Goal: Task Accomplishment & Management: Manage account settings

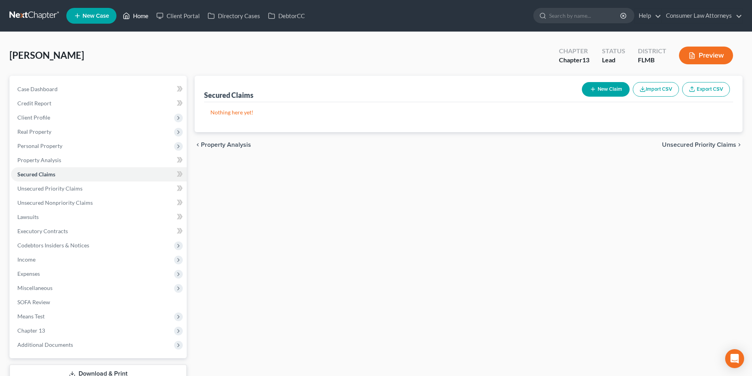
click at [144, 14] on link "Home" at bounding box center [136, 16] width 34 height 14
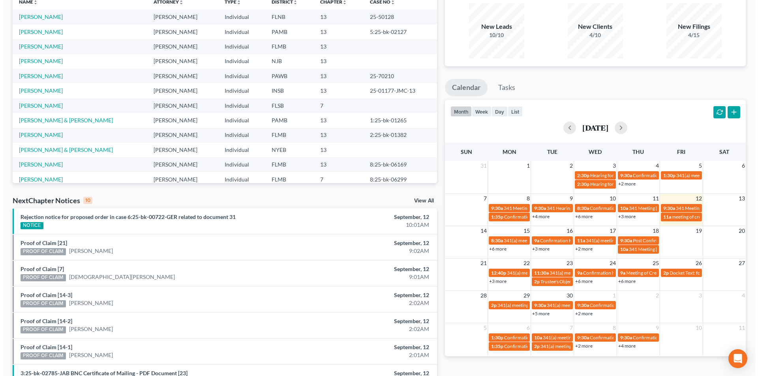
scroll to position [79, 0]
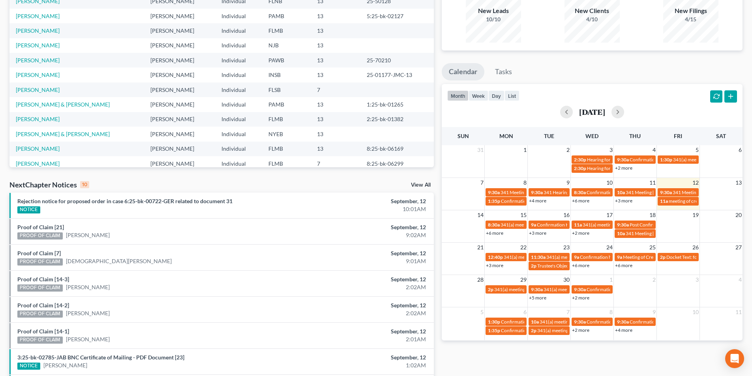
click at [498, 231] on link "+6 more" at bounding box center [494, 233] width 17 height 6
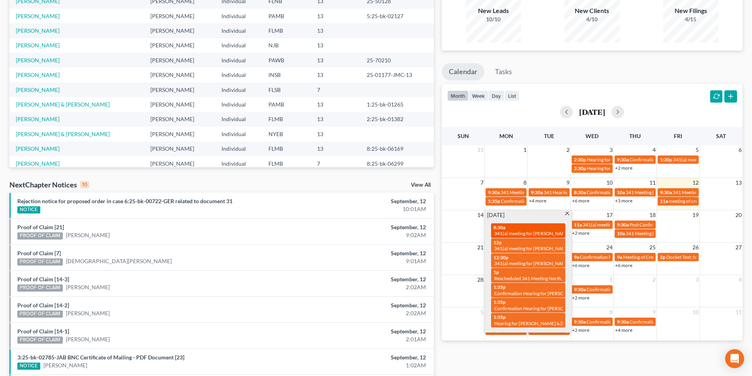
click at [528, 228] on div "8:30a 341(a) meeting for [PERSON_NAME] [PERSON_NAME], Jr." at bounding box center [528, 231] width 69 height 12
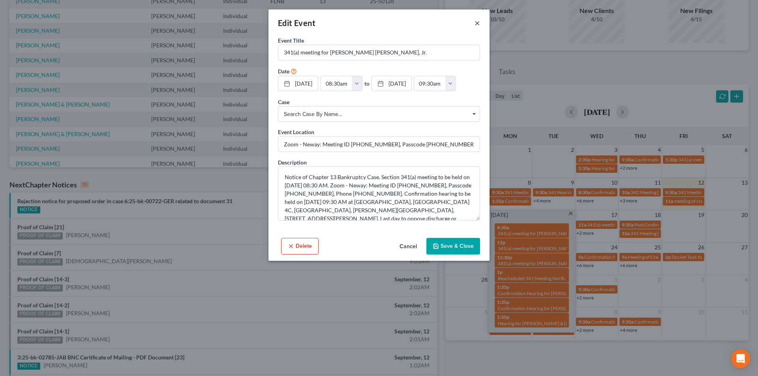
click at [477, 21] on button "×" at bounding box center [478, 22] width 6 height 9
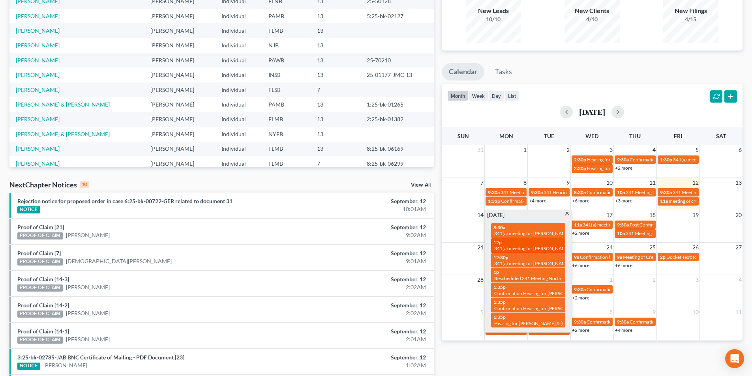
click at [528, 247] on span "341(a) meeting for [PERSON_NAME]" at bounding box center [532, 249] width 76 height 6
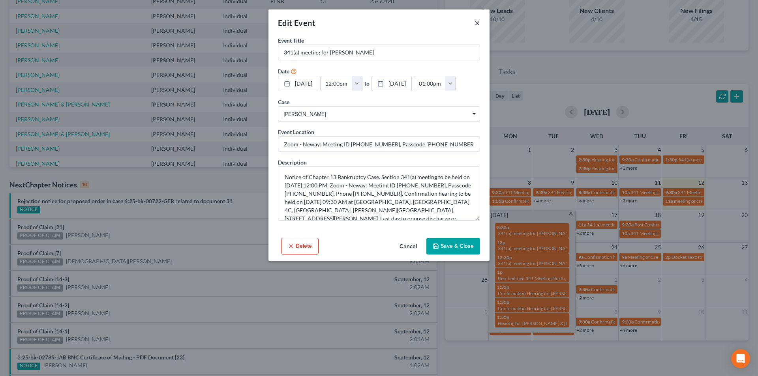
click at [477, 24] on button "×" at bounding box center [478, 22] width 6 height 9
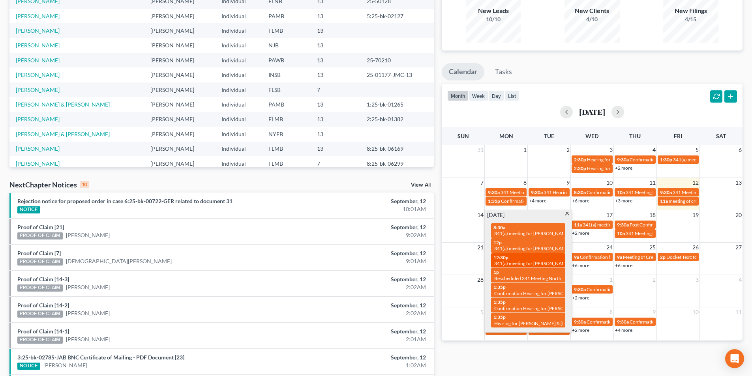
click at [526, 263] on span "341(a) meeting for [PERSON_NAME]" at bounding box center [532, 264] width 76 height 6
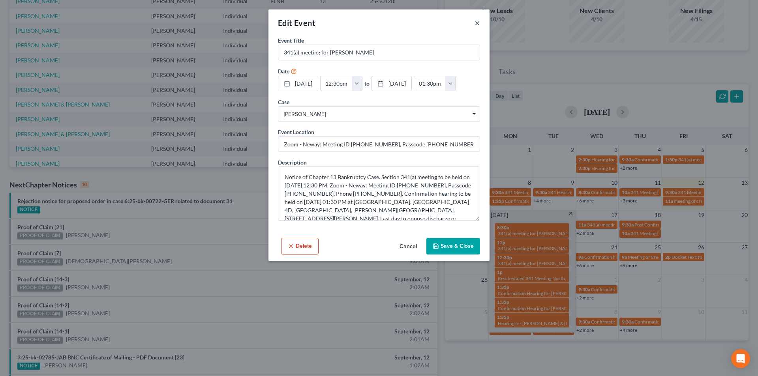
click at [476, 23] on button "×" at bounding box center [478, 22] width 6 height 9
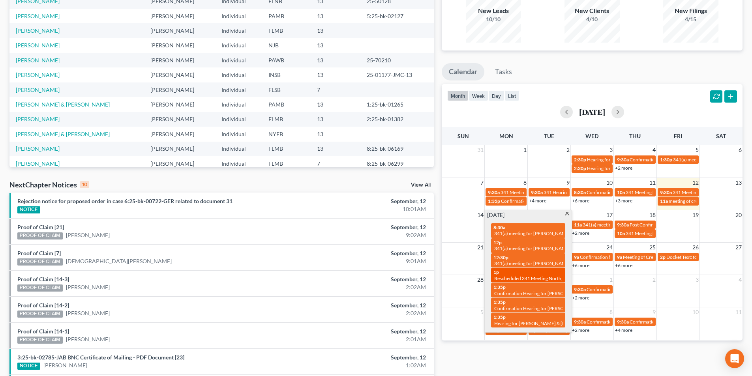
click at [543, 275] on div "1p Rescheduled 341 Meeting North, [PERSON_NAME]" at bounding box center [528, 275] width 69 height 12
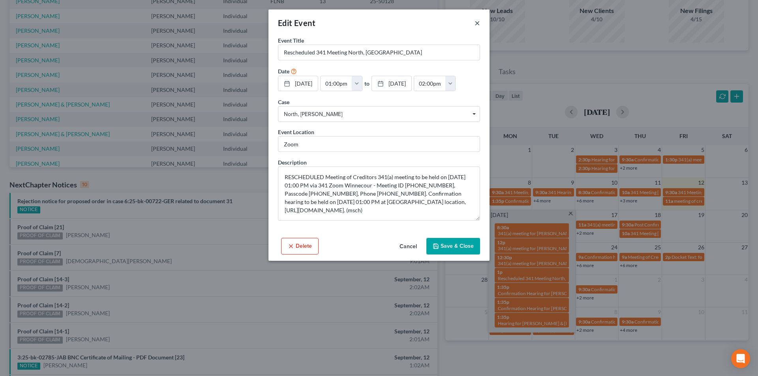
click at [477, 23] on button "×" at bounding box center [478, 22] width 6 height 9
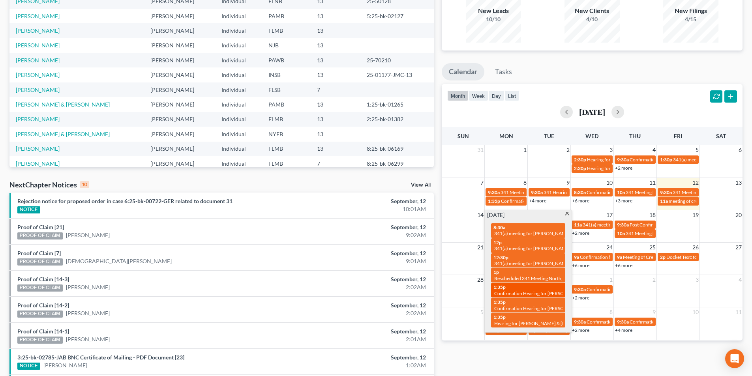
click at [525, 293] on span "Confirmation Hearing for [PERSON_NAME] & [PERSON_NAME]" at bounding box center [560, 294] width 132 height 6
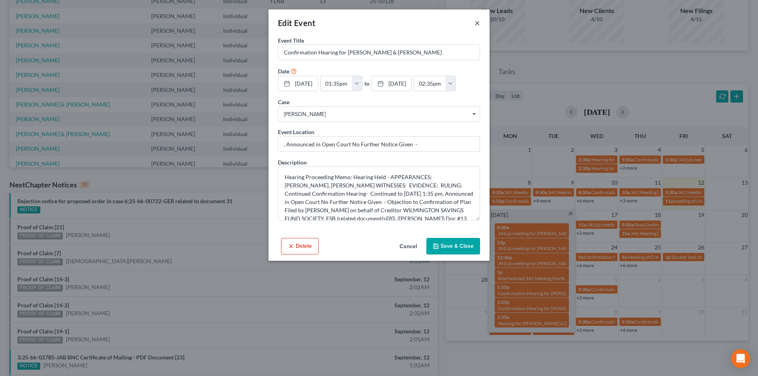
drag, startPoint x: 476, startPoint y: 24, endPoint x: 436, endPoint y: 41, distance: 43.0
click at [476, 24] on button "×" at bounding box center [478, 22] width 6 height 9
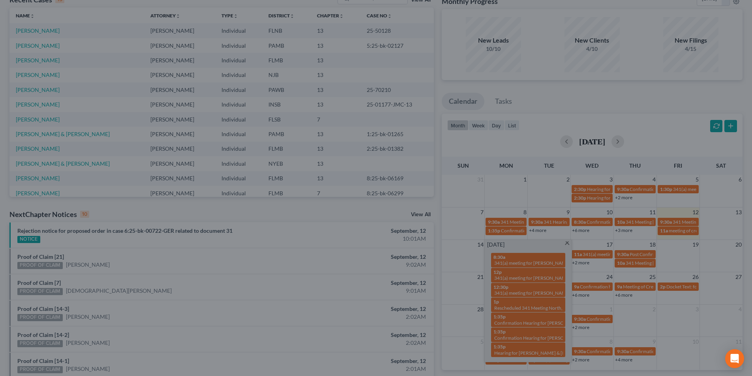
scroll to position [0, 0]
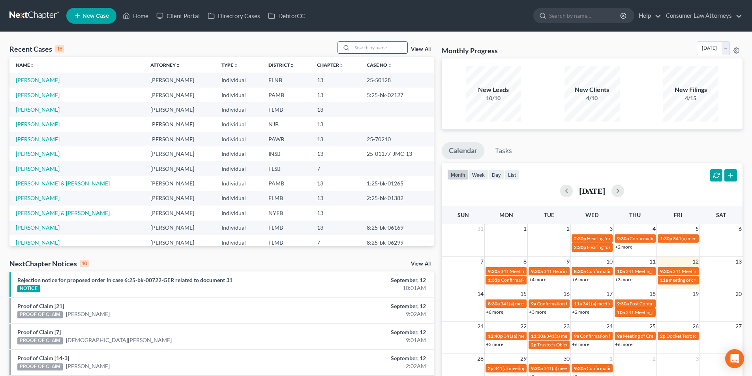
click at [364, 51] on input "search" at bounding box center [379, 47] width 55 height 11
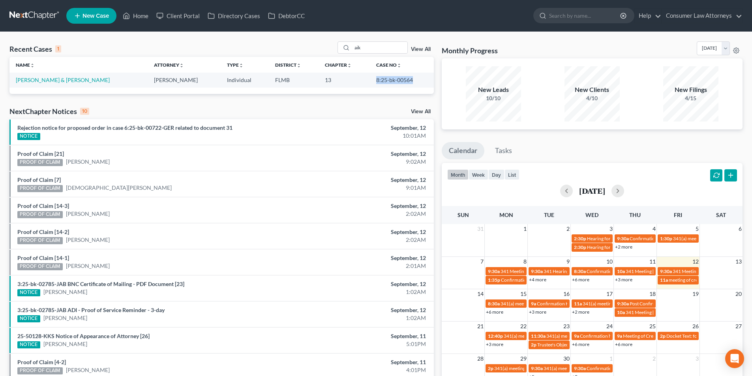
drag, startPoint x: 405, startPoint y: 80, endPoint x: 364, endPoint y: 80, distance: 40.7
click at [370, 80] on td "8:25-bk-00564" at bounding box center [402, 80] width 64 height 15
copy td "8:25-bk-00564"
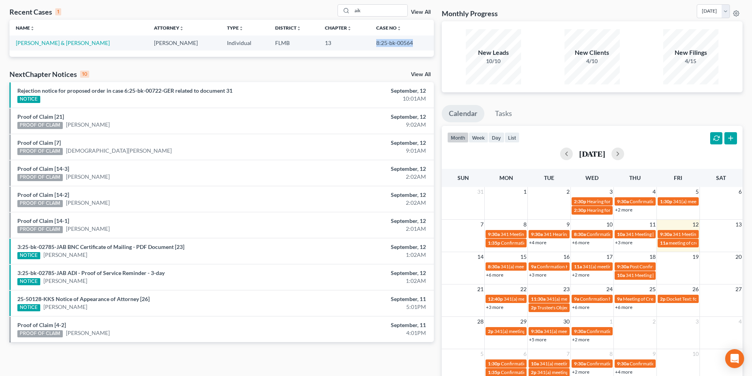
scroll to position [80, 0]
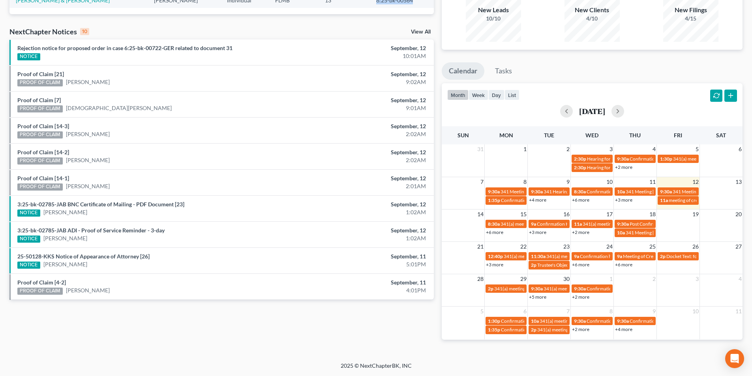
click at [499, 235] on link "+6 more" at bounding box center [494, 232] width 17 height 6
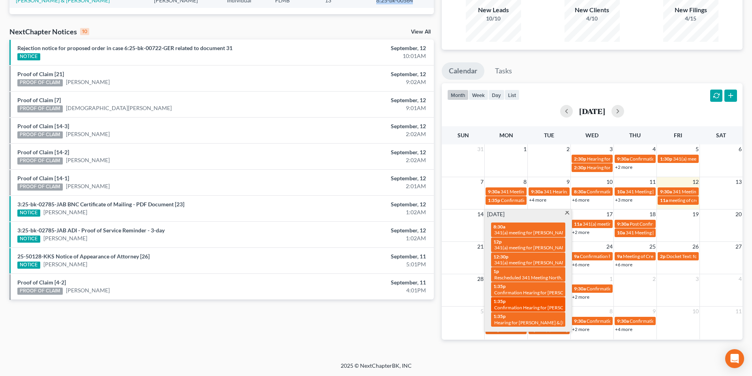
click at [535, 308] on span "Confirmation Hearing for [PERSON_NAME]" at bounding box center [539, 308] width 90 height 6
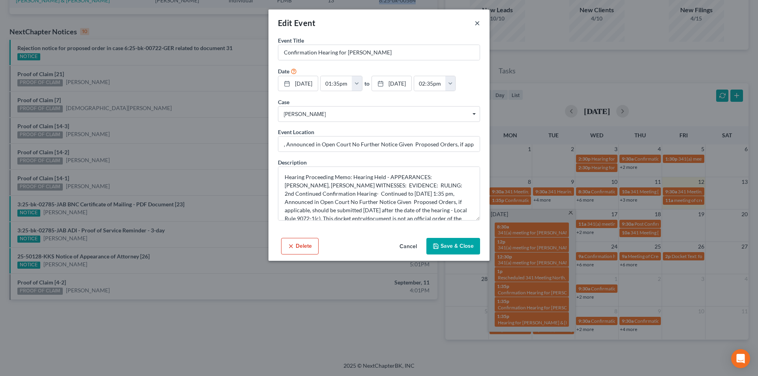
click at [477, 21] on button "×" at bounding box center [478, 22] width 6 height 9
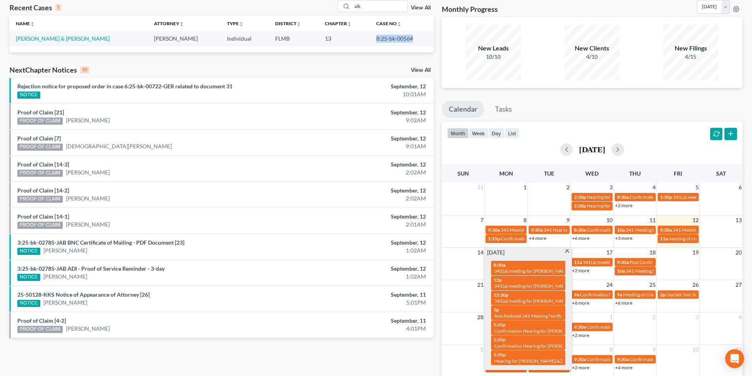
scroll to position [0, 0]
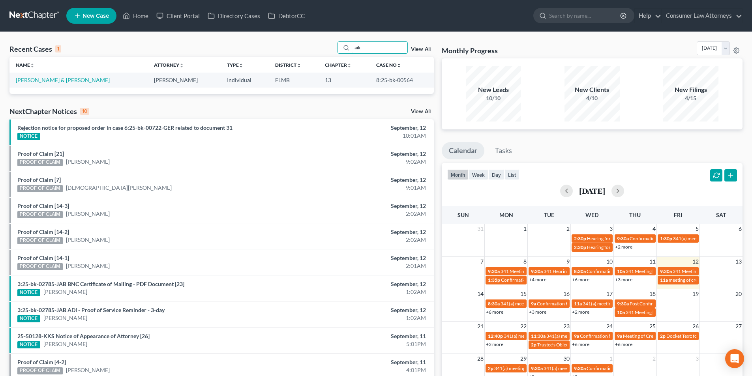
drag, startPoint x: 367, startPoint y: 51, endPoint x: 324, endPoint y: 49, distance: 43.1
click at [325, 49] on div "Recent Cases 1 aik View All" at bounding box center [221, 48] width 424 height 15
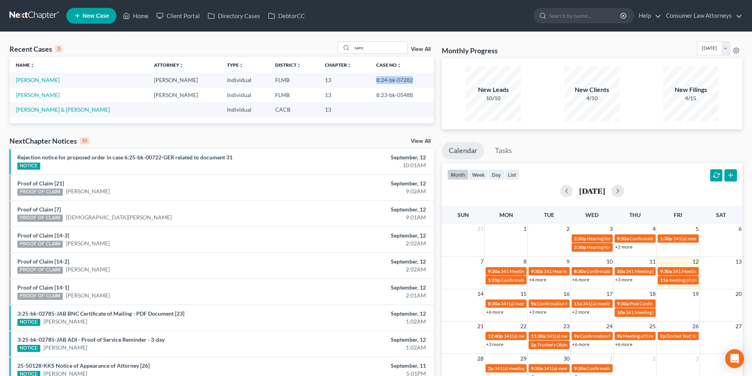
drag, startPoint x: 405, startPoint y: 81, endPoint x: 371, endPoint y: 79, distance: 34.8
click at [371, 79] on td "8:24-bk-07282" at bounding box center [402, 80] width 64 height 15
copy td "8:24-bk-07282"
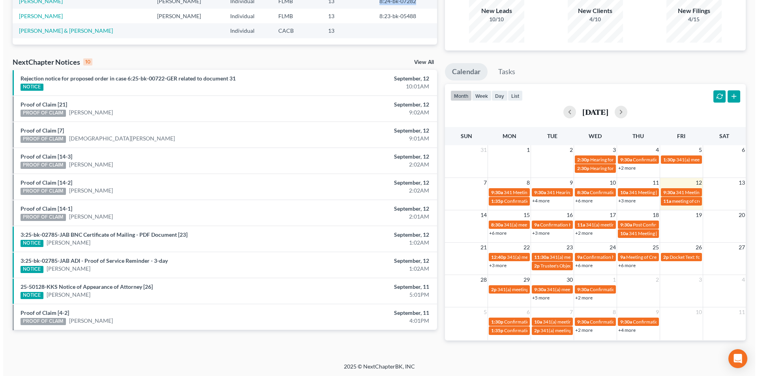
scroll to position [80, 0]
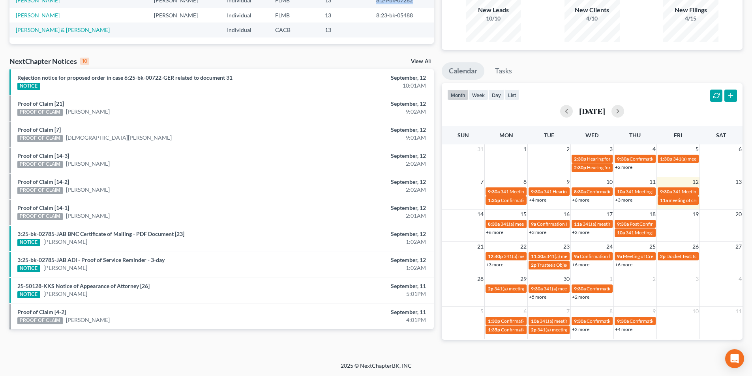
click at [497, 232] on link "+6 more" at bounding box center [494, 232] width 17 height 6
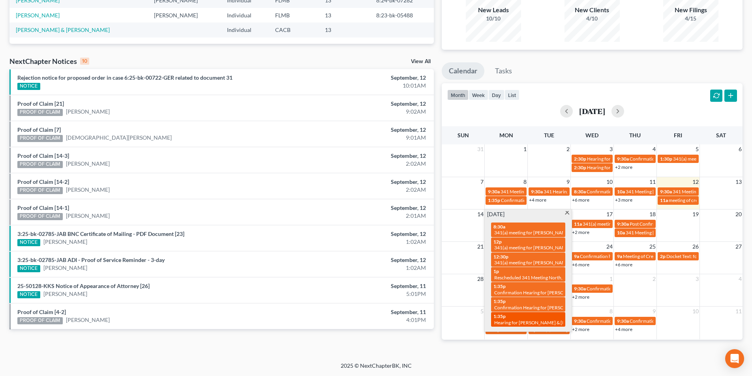
click at [525, 319] on div "1:35p Hearing for [PERSON_NAME] & [PERSON_NAME]" at bounding box center [528, 319] width 69 height 12
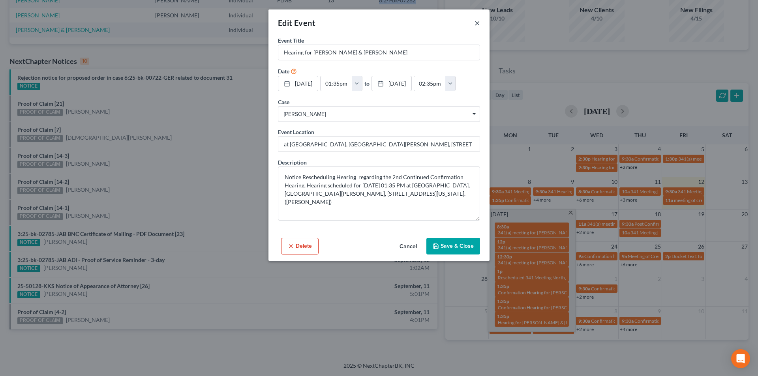
drag, startPoint x: 478, startPoint y: 24, endPoint x: 467, endPoint y: 38, distance: 17.1
click at [479, 24] on button "×" at bounding box center [478, 22] width 6 height 9
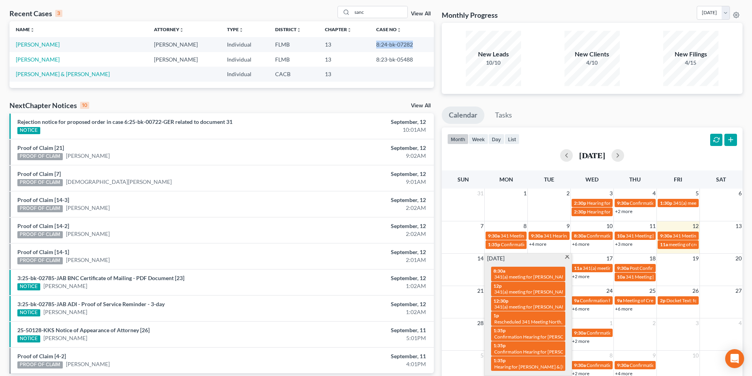
scroll to position [0, 0]
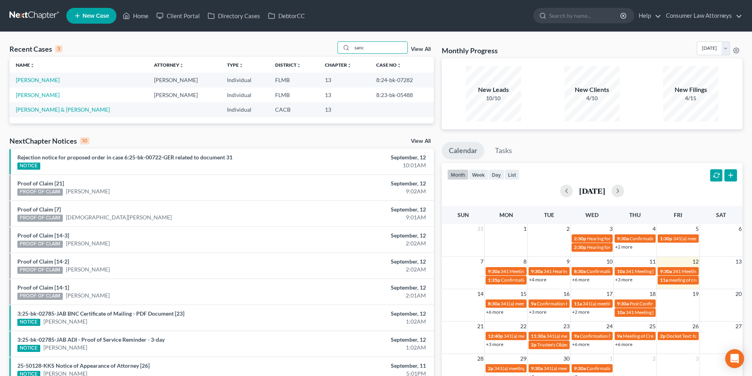
drag, startPoint x: 357, startPoint y: 47, endPoint x: 325, endPoint y: 47, distance: 31.6
click at [326, 47] on div "Recent Cases 3 sanc View All" at bounding box center [221, 48] width 424 height 15
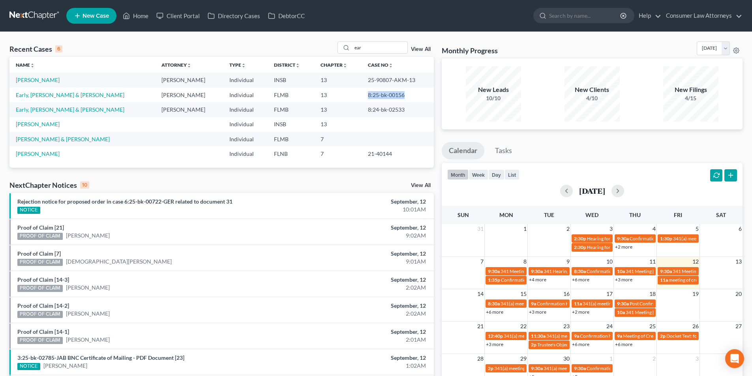
drag, startPoint x: 390, startPoint y: 96, endPoint x: 354, endPoint y: 94, distance: 36.0
click at [362, 94] on td "8:25-bk-00156" at bounding box center [398, 95] width 72 height 15
copy td "8:25-bk-00156"
drag, startPoint x: 373, startPoint y: 47, endPoint x: 336, endPoint y: 47, distance: 36.7
click at [336, 47] on div "Recent Cases 6 ear View All" at bounding box center [221, 48] width 424 height 15
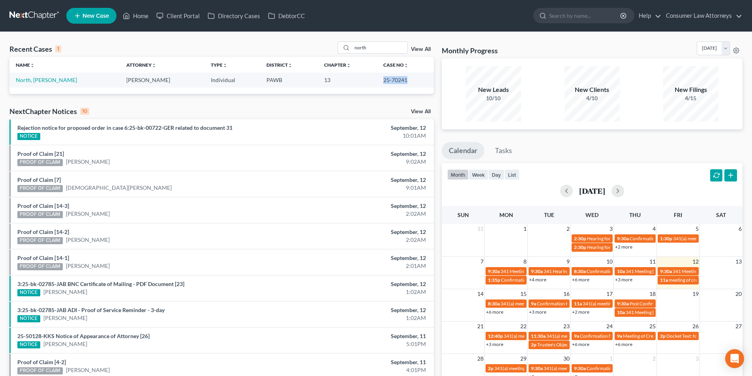
drag, startPoint x: 399, startPoint y: 81, endPoint x: 377, endPoint y: 81, distance: 21.7
click at [377, 81] on td "25-70241" at bounding box center [405, 80] width 57 height 15
copy td "25-70241"
drag, startPoint x: 372, startPoint y: 49, endPoint x: 338, endPoint y: 48, distance: 34.8
click at [338, 48] on div "Recent Cases 1 north View All" at bounding box center [221, 48] width 424 height 15
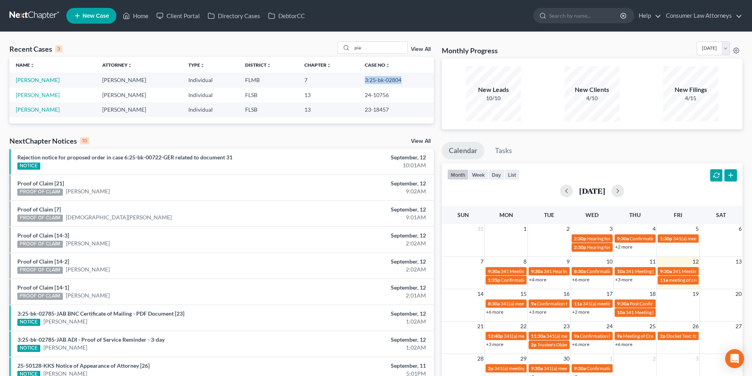
drag, startPoint x: 402, startPoint y: 79, endPoint x: 363, endPoint y: 79, distance: 38.7
click at [363, 79] on td "3:25-bk-02804" at bounding box center [396, 80] width 75 height 15
copy td "3:25-bk-02804"
drag, startPoint x: 354, startPoint y: 51, endPoint x: 331, endPoint y: 47, distance: 22.7
click at [331, 47] on div "Recent Cases 3 pia View All" at bounding box center [221, 48] width 424 height 15
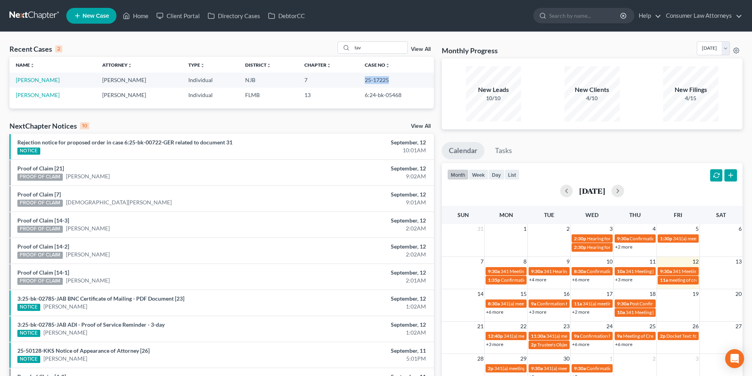
drag, startPoint x: 383, startPoint y: 81, endPoint x: 359, endPoint y: 81, distance: 24.1
click at [359, 81] on td "25-17225" at bounding box center [396, 80] width 75 height 15
copy td "25-17225"
click at [371, 51] on input "tav" at bounding box center [379, 47] width 55 height 11
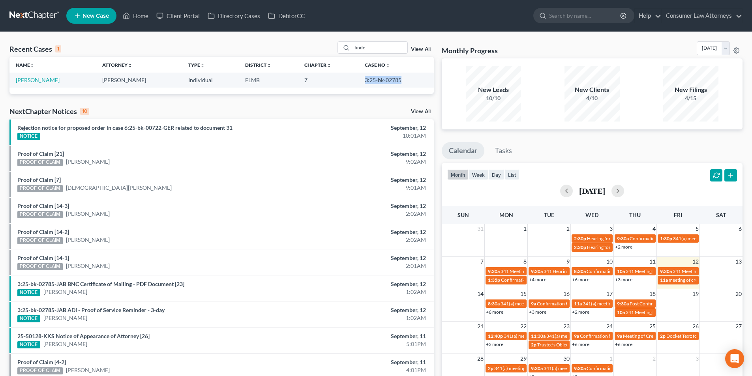
drag, startPoint x: 381, startPoint y: 80, endPoint x: 360, endPoint y: 80, distance: 21.3
click at [360, 80] on td "3:25-bk-02785" at bounding box center [396, 80] width 75 height 15
copy td "3:25-bk-02785"
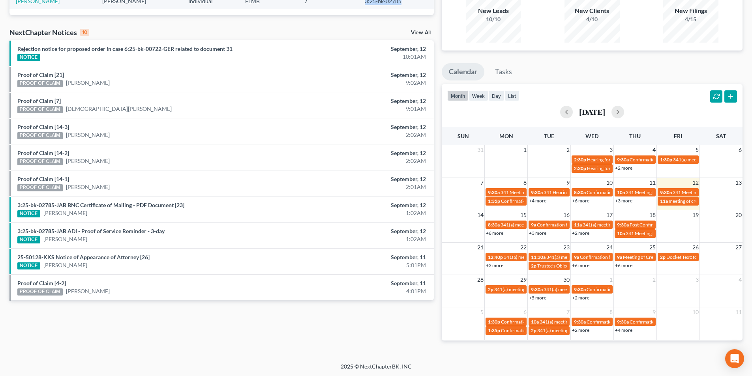
scroll to position [80, 0]
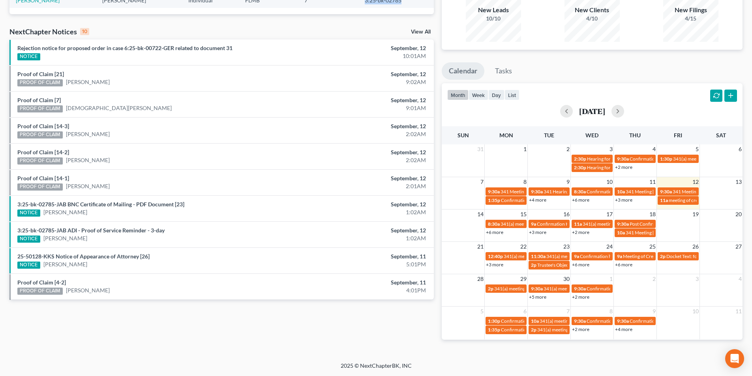
click at [497, 233] on link "+6 more" at bounding box center [494, 232] width 17 height 6
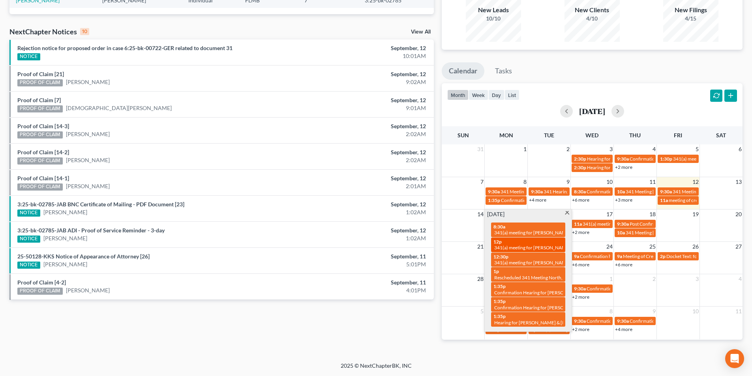
click at [553, 244] on div "12p 341(a) meeting for [PERSON_NAME]" at bounding box center [528, 245] width 69 height 12
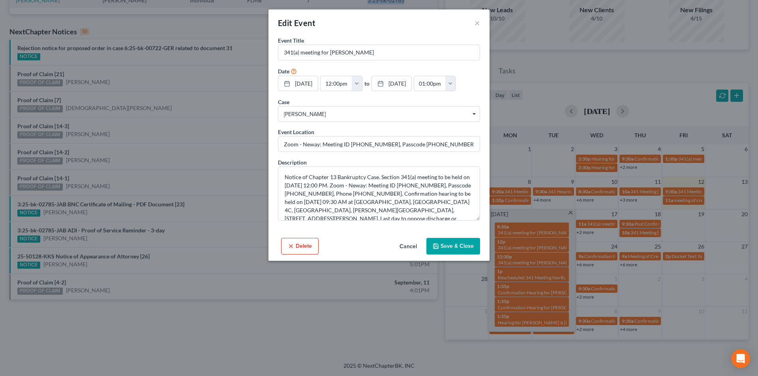
click at [301, 244] on button "Delete" at bounding box center [300, 246] width 38 height 17
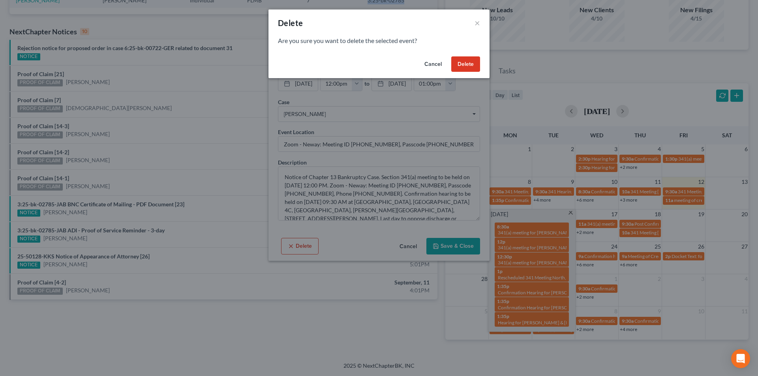
click at [462, 67] on button "Delete" at bounding box center [465, 64] width 29 height 16
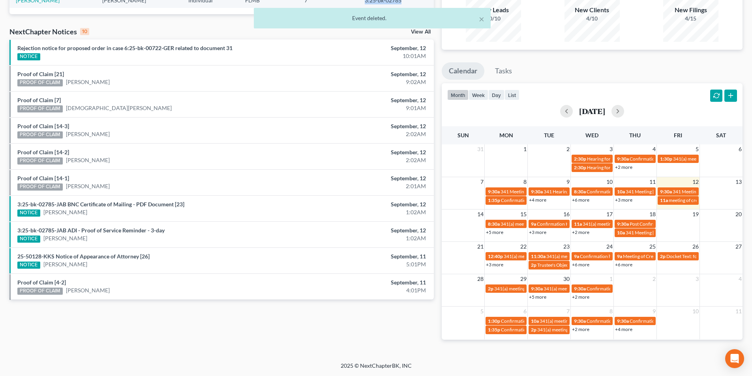
click at [631, 265] on link "+6 more" at bounding box center [623, 265] width 17 height 6
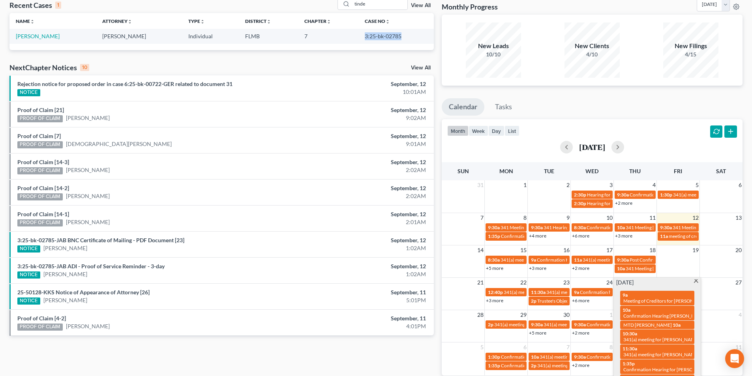
scroll to position [0, 0]
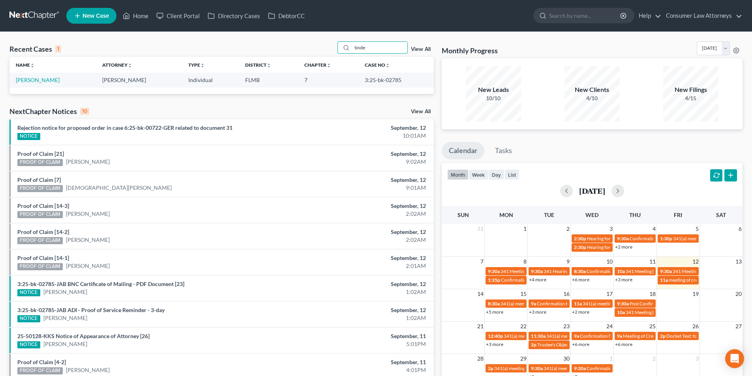
drag, startPoint x: 365, startPoint y: 48, endPoint x: 326, endPoint y: 50, distance: 39.1
click at [326, 50] on div "Recent Cases 1 tinde View All" at bounding box center [221, 48] width 424 height 15
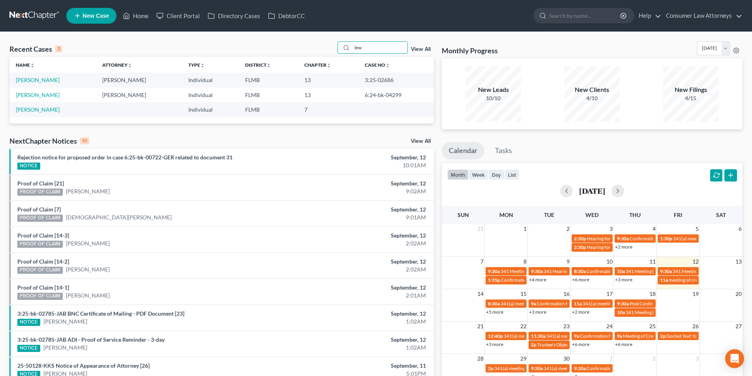
type input "lew"
drag, startPoint x: 386, startPoint y: 82, endPoint x: 358, endPoint y: 80, distance: 28.5
click at [359, 80] on td "3:25-02686" at bounding box center [396, 80] width 75 height 15
copy td "3:25-02686"
